Goal: Task Accomplishment & Management: Manage account settings

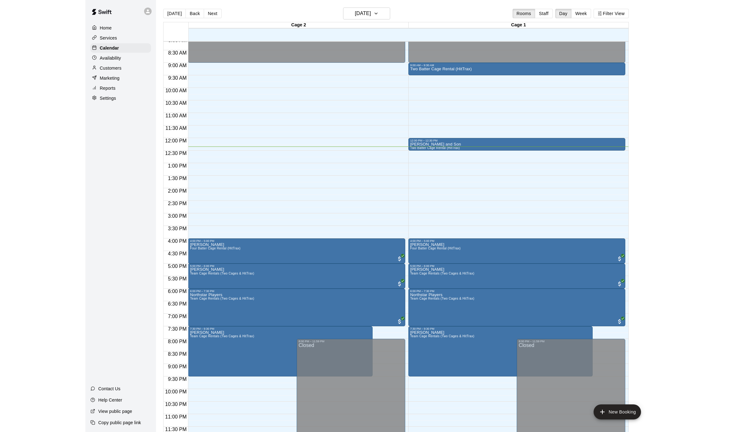
scroll to position [10, 0]
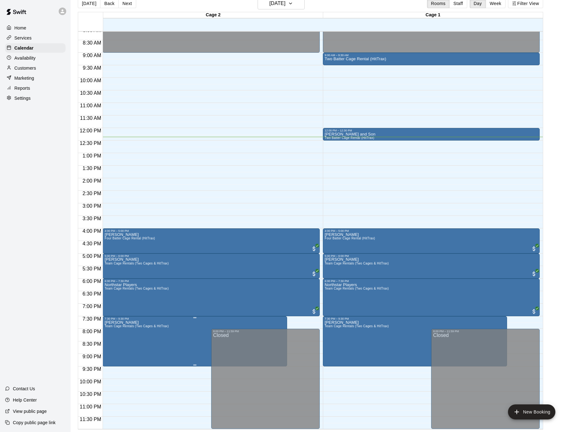
click at [157, 335] on div at bounding box center [286, 216] width 572 height 432
click at [231, 322] on div at bounding box center [286, 216] width 572 height 432
click at [123, 326] on span "Team Cage Rentals (Two Cages & HitTrax)" at bounding box center [137, 326] width 64 height 3
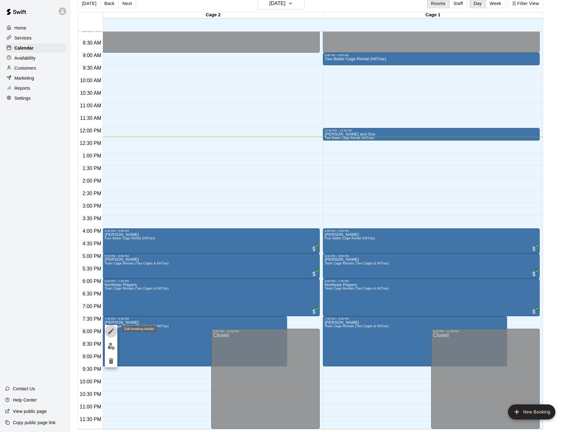
click at [113, 332] on icon "edit" at bounding box center [111, 332] width 8 height 8
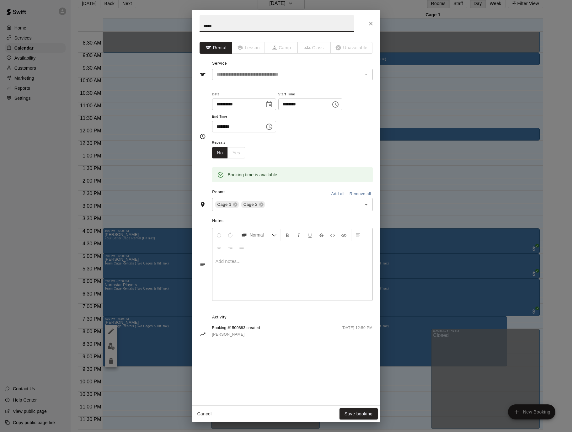
click at [374, 22] on icon "Close" at bounding box center [371, 23] width 6 height 6
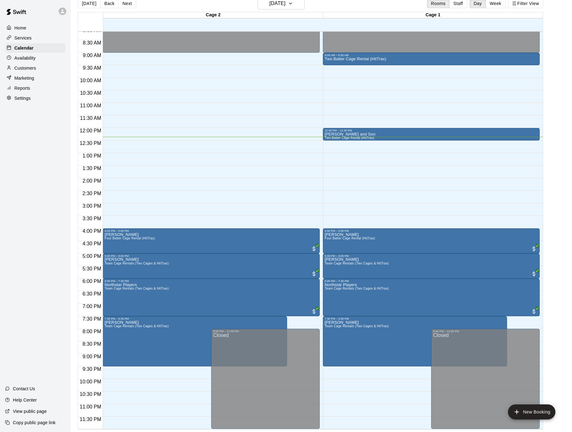
click at [558, 91] on main "[DATE] Back [DATE][DATE] Rooms Staff Day Week Filter View Cage 2 09 Thu Cage 1 …" at bounding box center [321, 213] width 497 height 432
click at [322, 166] on div at bounding box center [213, 169] width 220 height 6
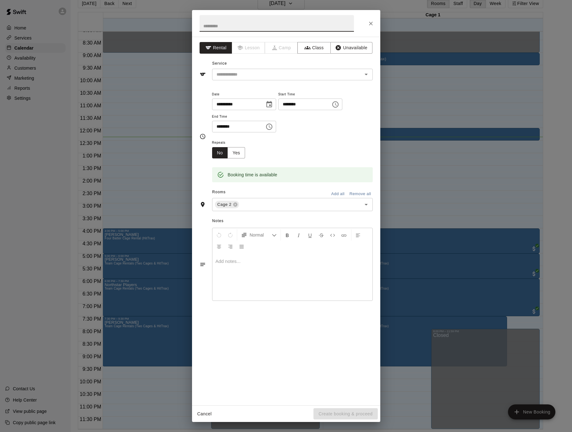
click at [372, 23] on icon "Close" at bounding box center [371, 24] width 4 height 4
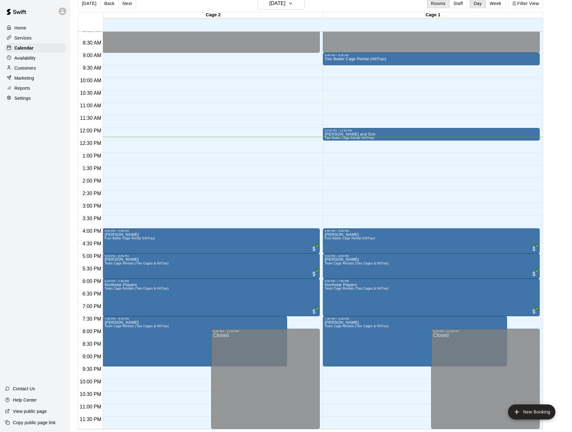
click at [372, 23] on icon "Close" at bounding box center [371, 24] width 4 height 4
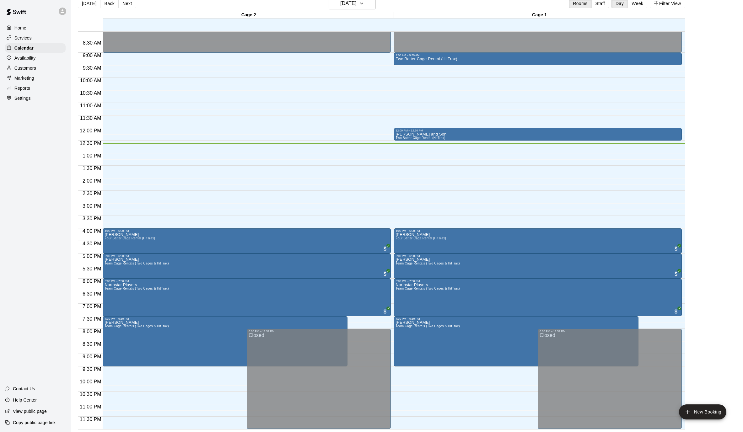
scroll to position [205, 0]
